Goal: Task Accomplishment & Management: Complete application form

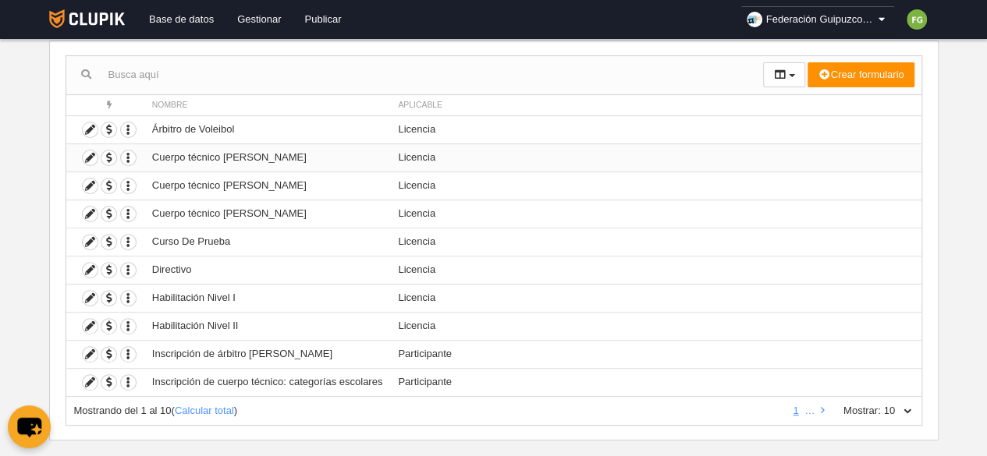
scroll to position [161, 0]
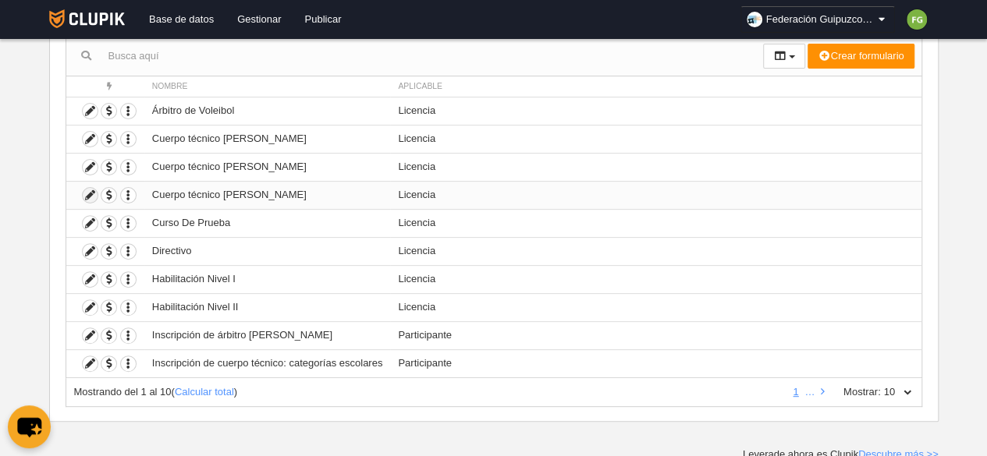
click at [87, 191] on icon at bounding box center [90, 195] width 15 height 15
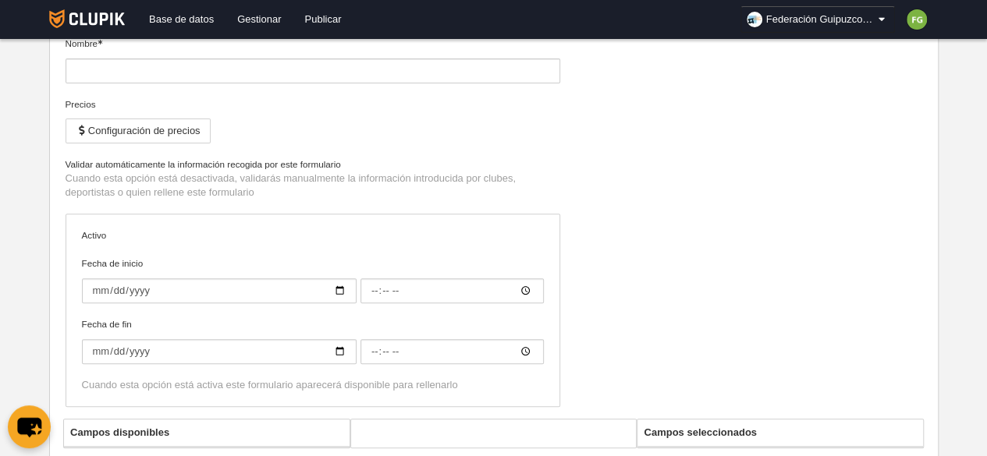
type input "Cuerpo técnico [PERSON_NAME]"
checkbox input "true"
type input "[DATE]"
type input "00:00"
type input "[DATE]"
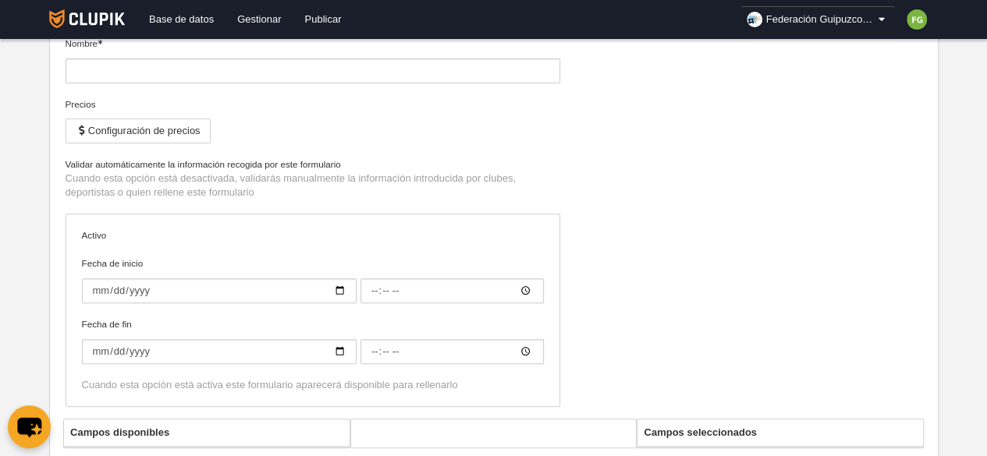
type input "00:00"
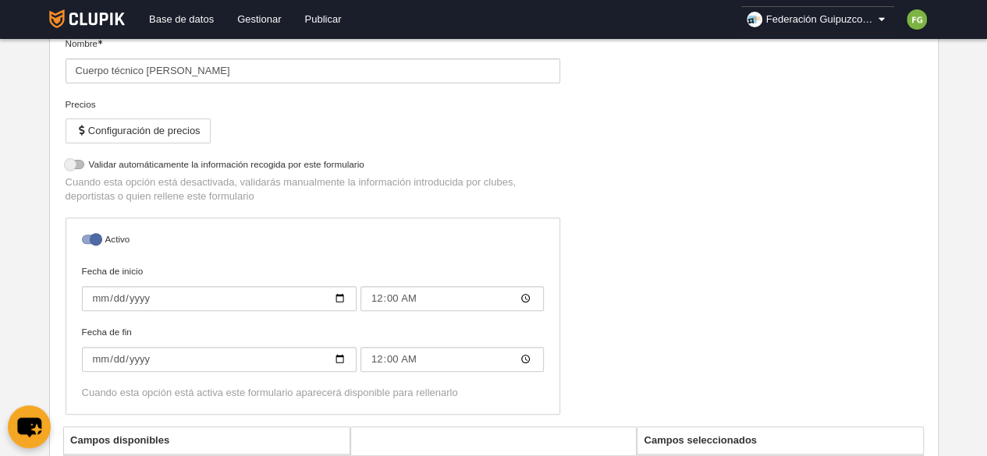
select select "selected"
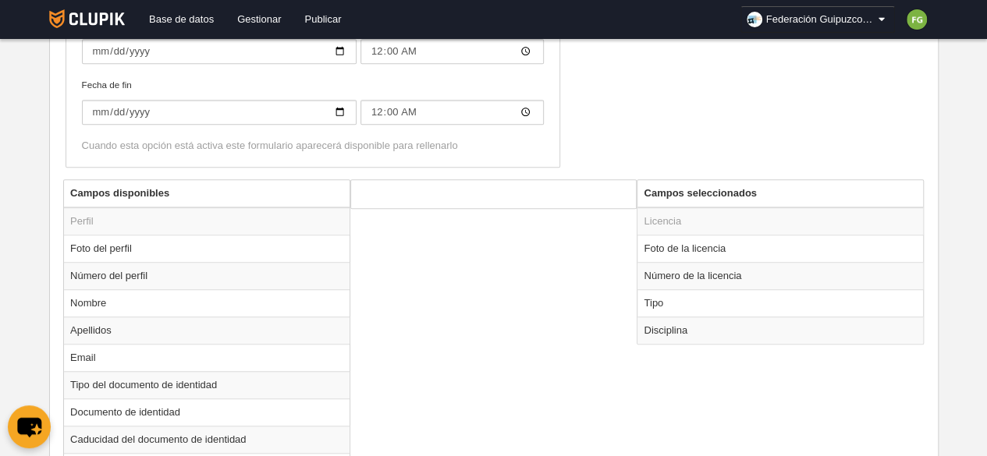
scroll to position [470, 0]
click at [653, 300] on td "Tipo" at bounding box center [780, 302] width 286 height 27
radio input "true"
select select "staff"
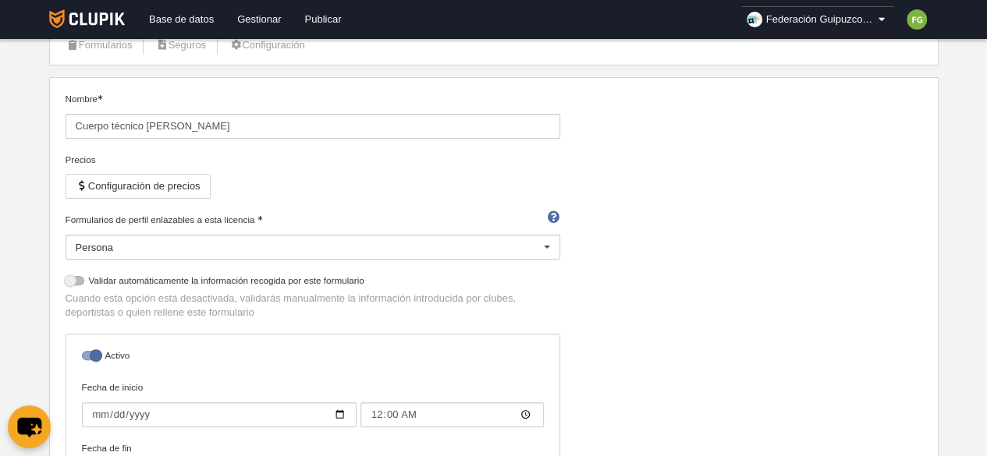
scroll to position [0, 0]
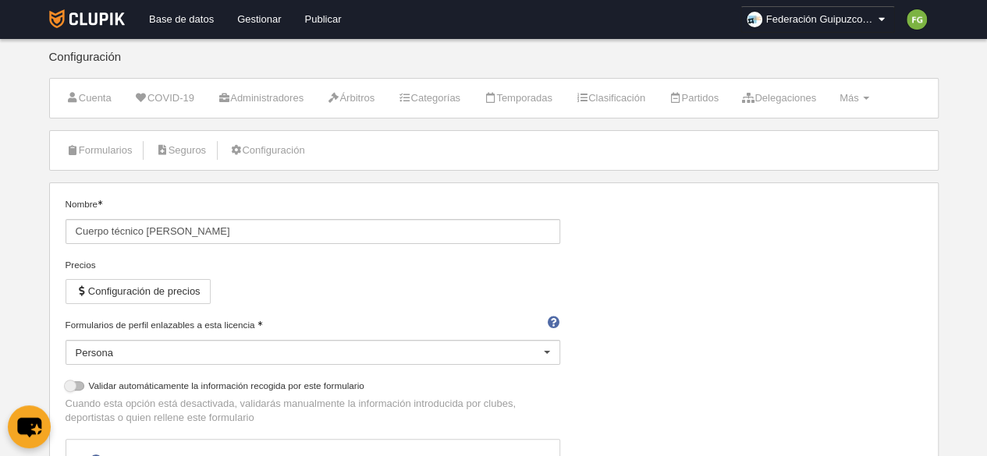
click at [753, 252] on div "Nombre Cuerpo técnico [PERSON_NAME] Configuración de precios Formularios de per…" at bounding box center [493, 422] width 868 height 451
click at [178, 21] on link "Base de datos" at bounding box center [181, 19] width 88 height 39
